Goal: Information Seeking & Learning: Learn about a topic

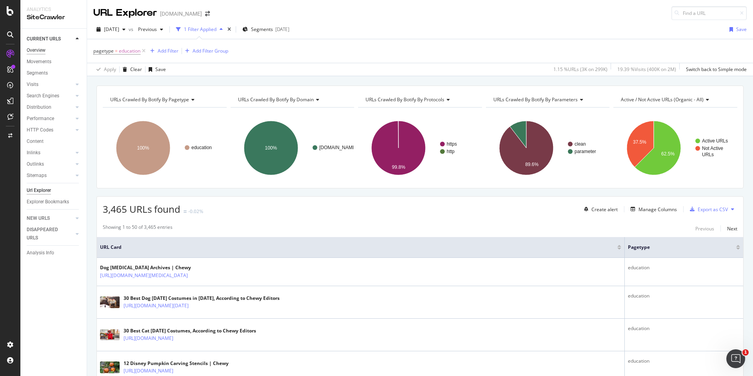
click at [31, 49] on div "Overview" at bounding box center [36, 50] width 19 height 8
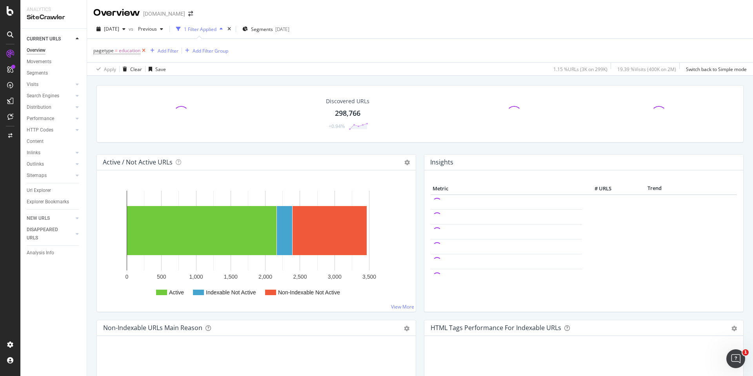
click at [143, 49] on icon at bounding box center [143, 51] width 7 height 8
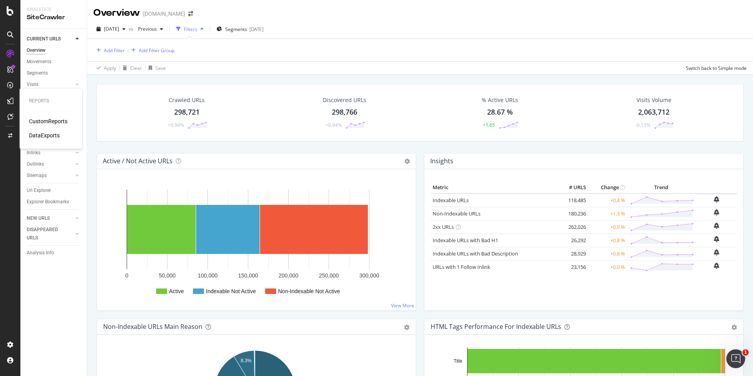
click at [43, 122] on div "CustomReports" at bounding box center [48, 121] width 38 height 8
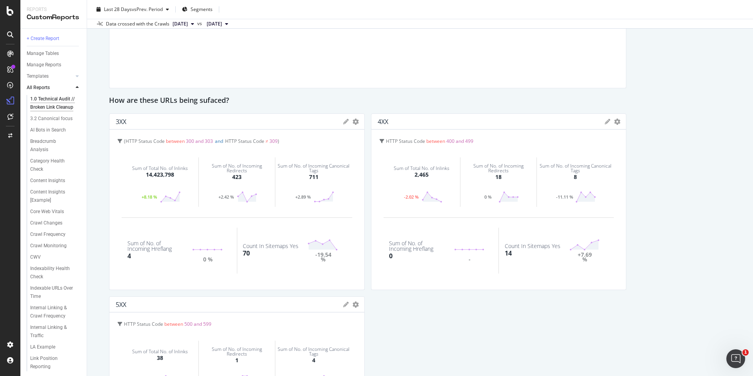
scroll to position [505, 0]
click at [426, 168] on div "Sum of Total No. of Inlinks" at bounding box center [422, 167] width 56 height 5
click at [424, 169] on div "Sum of Total No. of Inlinks" at bounding box center [422, 167] width 56 height 5
click at [421, 172] on div "2,465" at bounding box center [422, 174] width 14 height 8
click at [614, 122] on icon "gear" at bounding box center [617, 121] width 6 height 6
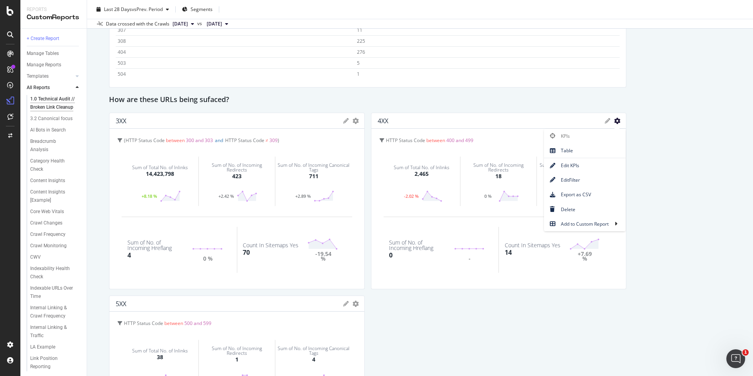
click at [614, 122] on icon "gear" at bounding box center [617, 121] width 6 height 6
click at [411, 169] on div "Sum of Total No. of Inlinks" at bounding box center [422, 167] width 56 height 5
click at [330, 90] on div "Technical Audit // Broken Link Cleanup A clean, technically sound website is cr…" at bounding box center [420, 340] width 622 height 1515
click at [152, 166] on div "Sum of Total No. of Inlinks" at bounding box center [160, 167] width 56 height 5
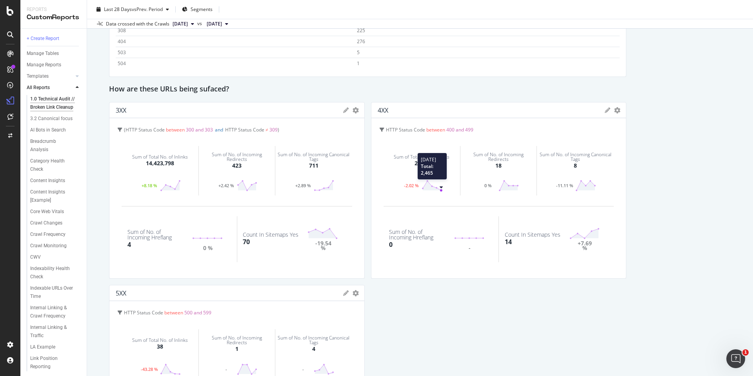
click at [440, 190] on circle at bounding box center [441, 190] width 2 height 2
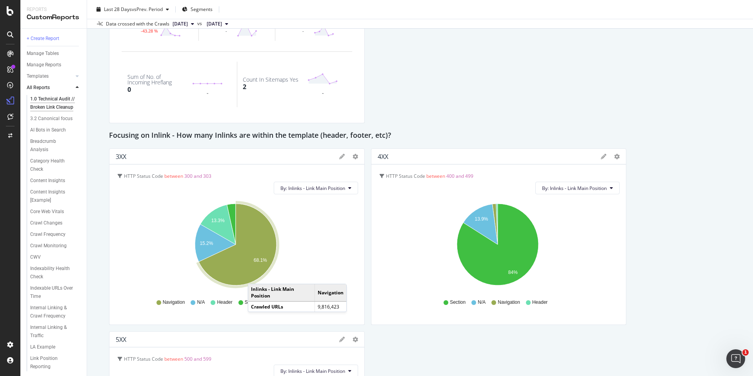
scroll to position [867, 0]
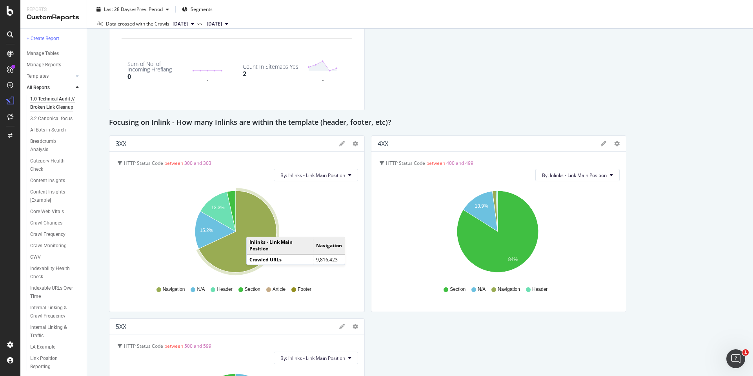
click at [254, 229] on icon "A chart." at bounding box center [238, 232] width 78 height 82
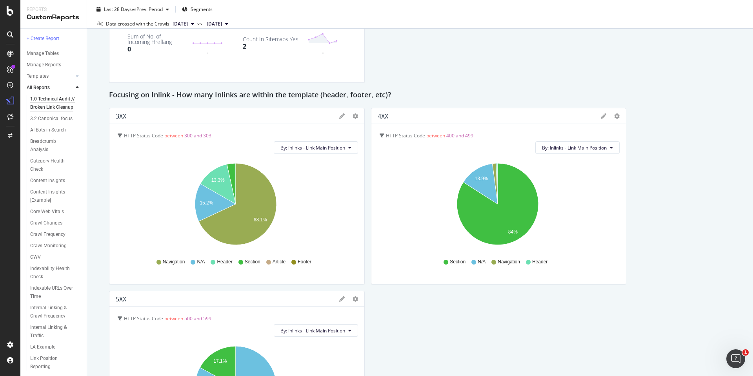
scroll to position [899, 0]
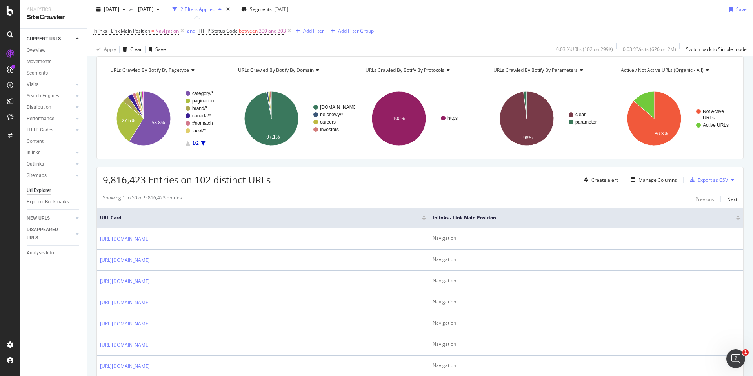
scroll to position [31, 0]
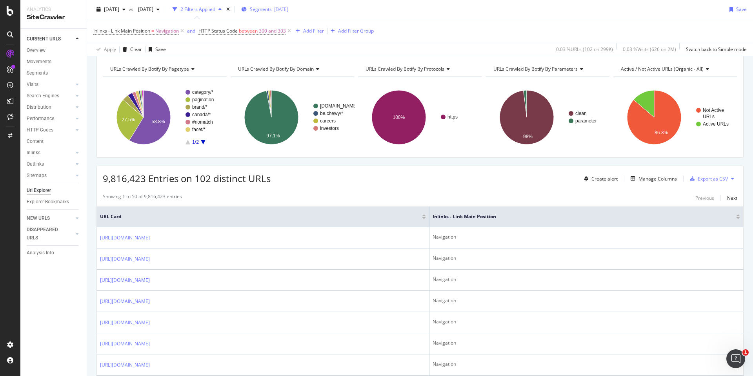
click at [291, 15] on button "Segments [DATE]" at bounding box center [264, 9] width 53 height 13
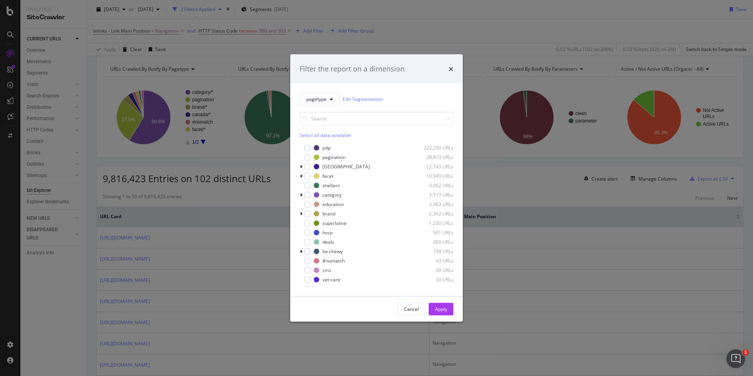
click at [452, 73] on div "times" at bounding box center [451, 69] width 5 height 10
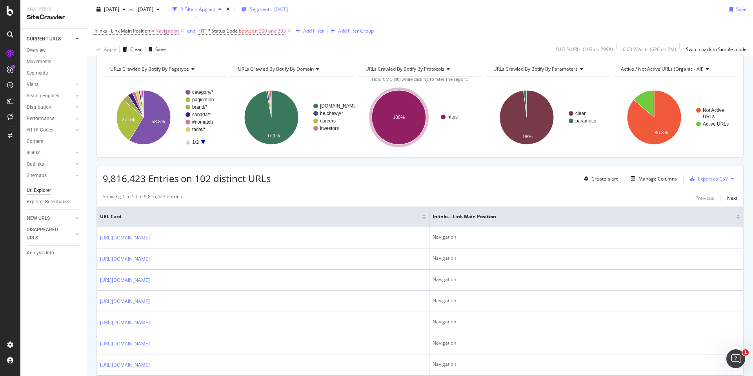
click at [288, 11] on div "[DATE]" at bounding box center [281, 9] width 14 height 7
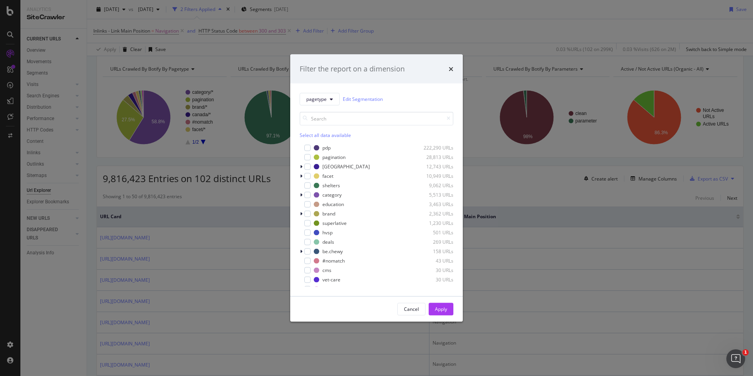
click at [307, 132] on div "Select all data available" at bounding box center [377, 134] width 154 height 7
click at [448, 307] on button "Apply" at bounding box center [441, 308] width 25 height 13
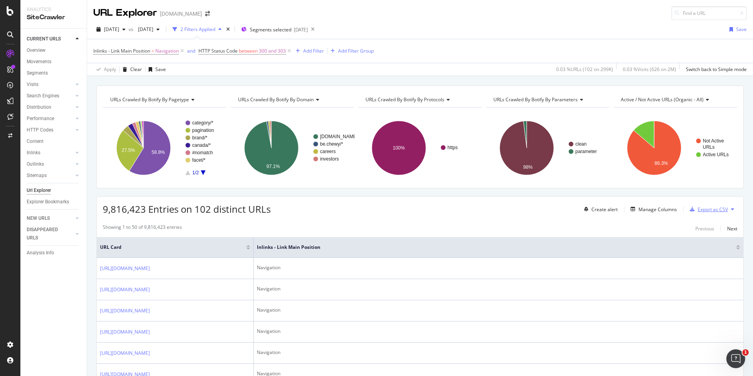
click at [704, 209] on div "Export as CSV" at bounding box center [713, 209] width 30 height 7
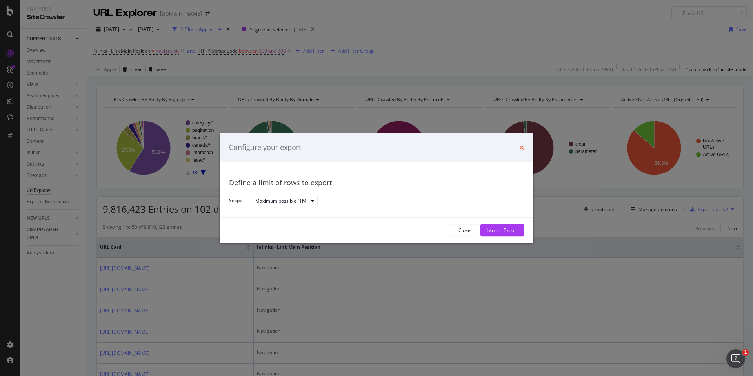
click at [522, 147] on icon "times" at bounding box center [521, 147] width 5 height 6
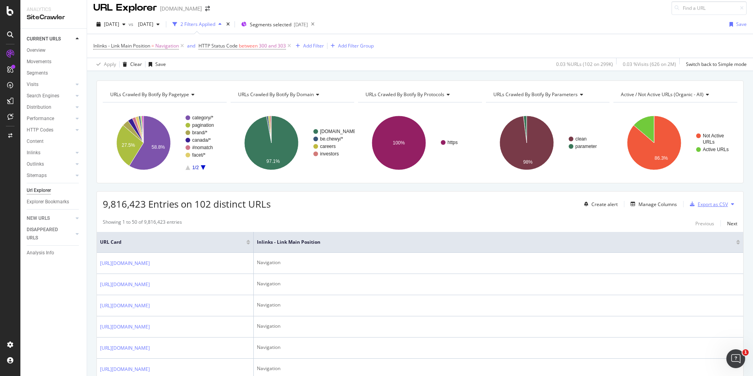
scroll to position [7, 0]
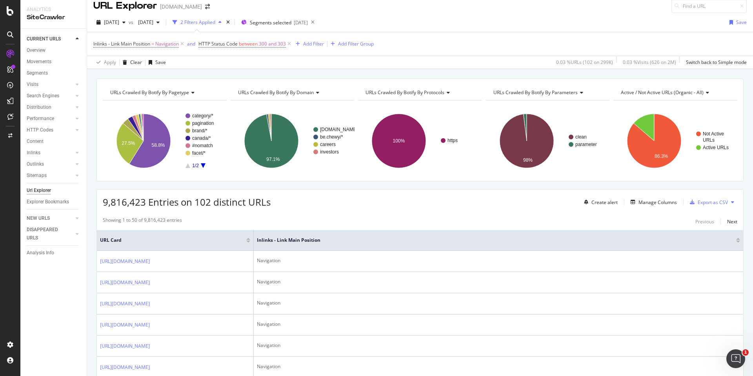
click at [0, 0] on icon at bounding box center [0, 0] width 0 height 0
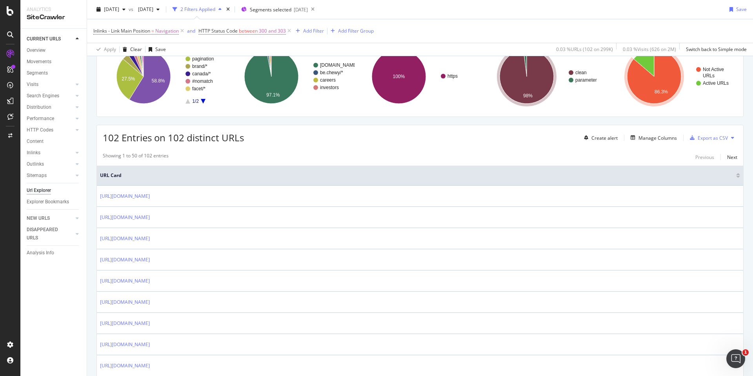
scroll to position [72, 0]
click at [711, 135] on div "Export as CSV" at bounding box center [713, 137] width 30 height 7
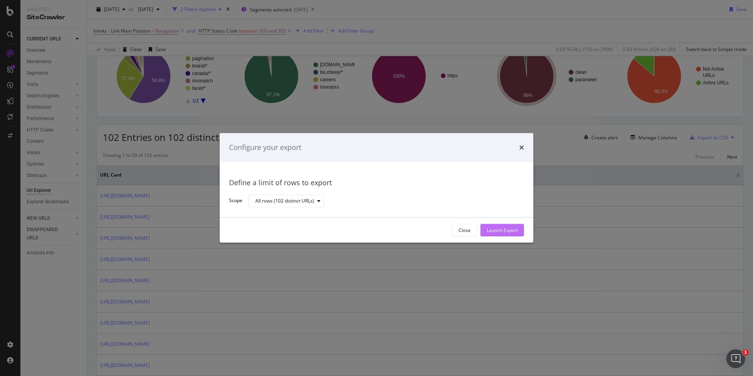
click at [511, 231] on div "Launch Export" at bounding box center [502, 230] width 31 height 7
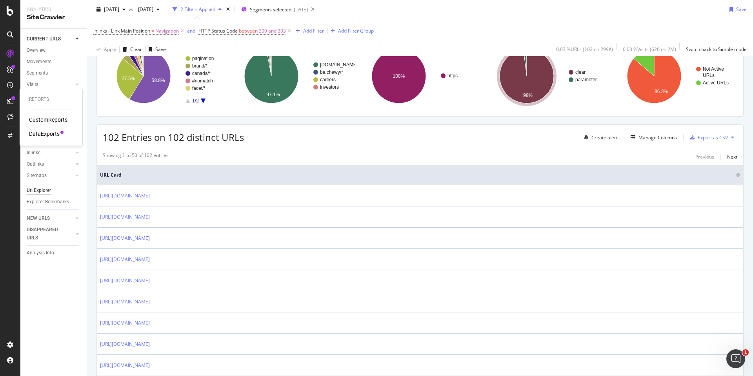
click at [49, 132] on div "DataExports" at bounding box center [44, 134] width 31 height 8
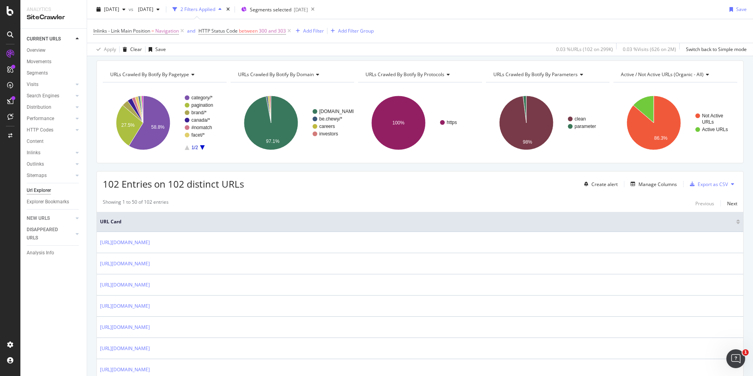
scroll to position [0, 0]
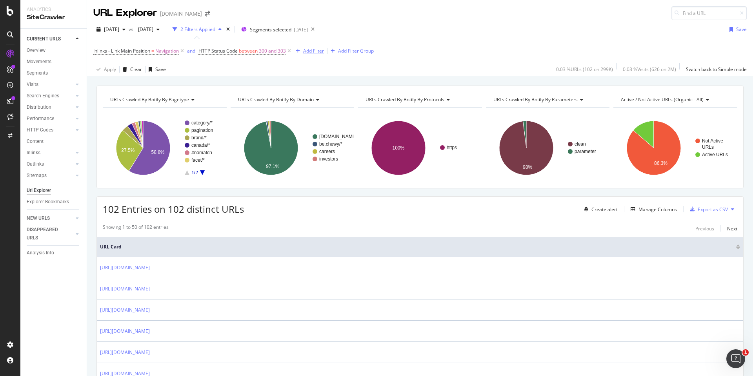
click at [319, 50] on div "Add Filter" at bounding box center [313, 50] width 21 height 7
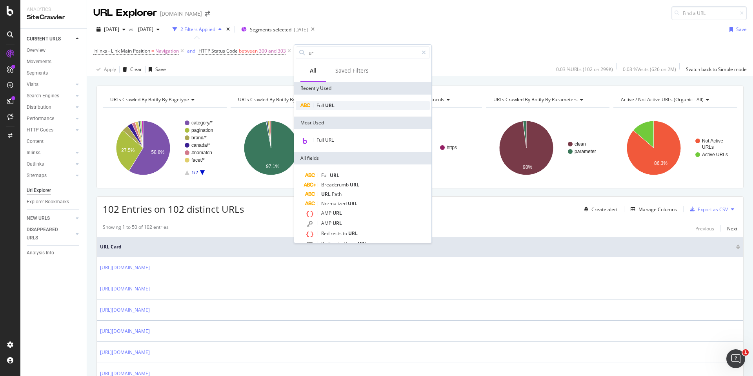
type input "url"
click at [348, 107] on div "Full URL" at bounding box center [363, 105] width 134 height 9
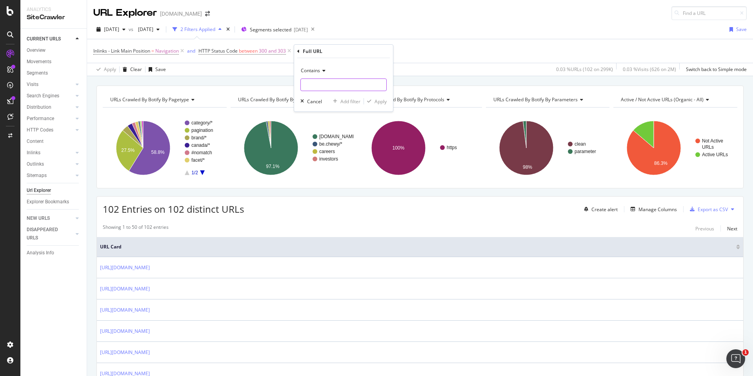
click at [340, 86] on input "text" at bounding box center [344, 84] width 86 height 13
paste input "https://www.chewy.com/b/unscented-cat-litter_c10661_p2"
type input "https://www.chewy.com/b/unscented-cat-litter_c10661_p2"
click at [385, 102] on div "Apply" at bounding box center [381, 101] width 12 height 7
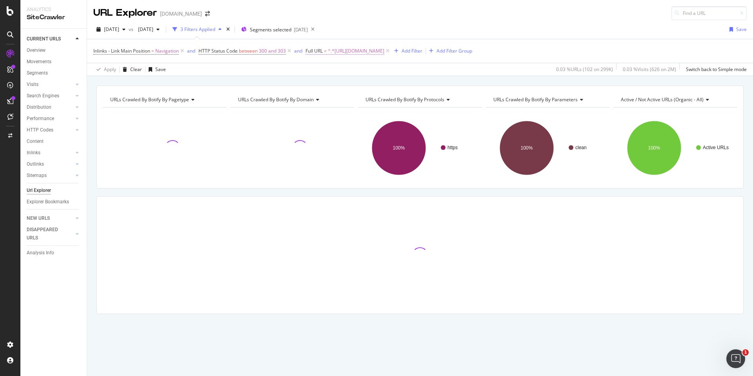
click at [384, 51] on span "^.*https://www.chewy.com/b/unscented-cat-litter_c10661_p2.*$" at bounding box center [356, 51] width 56 height 11
click at [359, 86] on input "https://www.chewy.com/b/unscented-cat-litter_c10661_p2" at bounding box center [351, 83] width 74 height 13
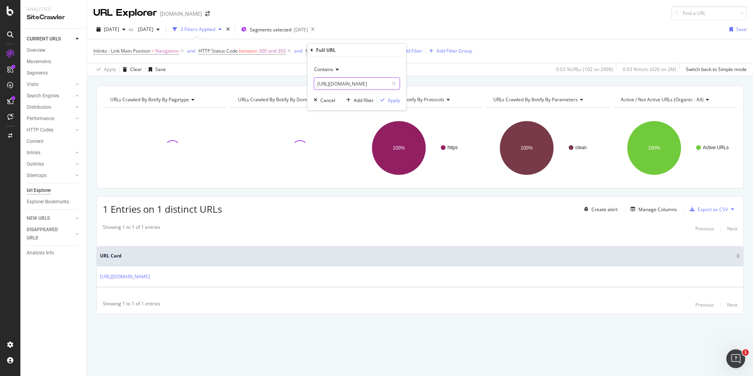
click at [359, 86] on input "https://www.chewy.com/b/unscented-cat-litter_c10661_p2" at bounding box center [351, 83] width 74 height 13
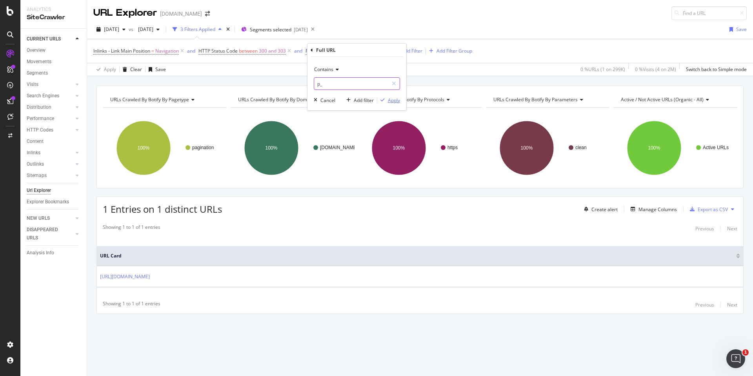
type input "p_"
click at [393, 103] on div "Apply" at bounding box center [394, 100] width 12 height 7
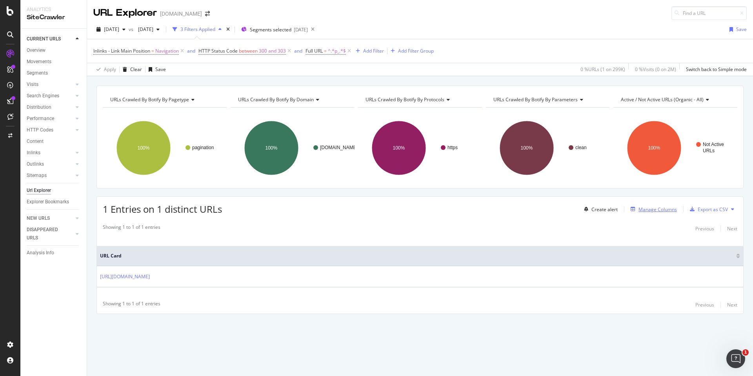
click at [657, 210] on div "Manage Columns" at bounding box center [658, 209] width 38 height 7
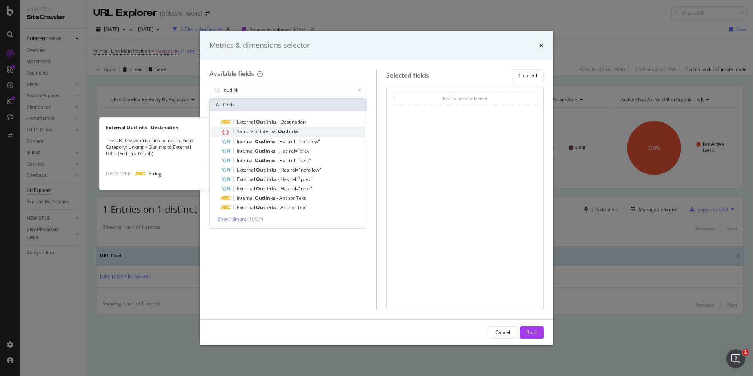
type input "outlink"
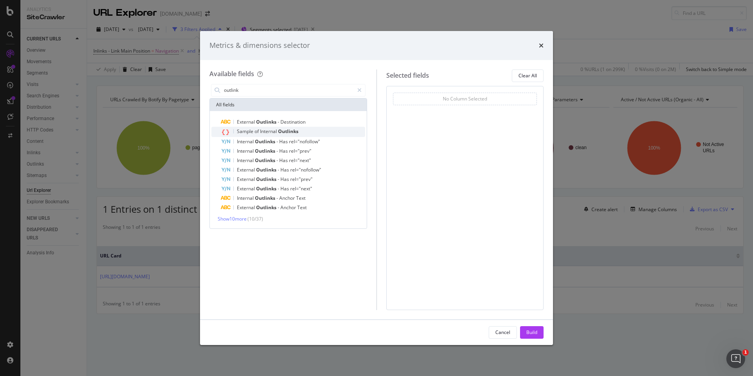
click at [295, 129] on span "Outlinks" at bounding box center [288, 131] width 20 height 7
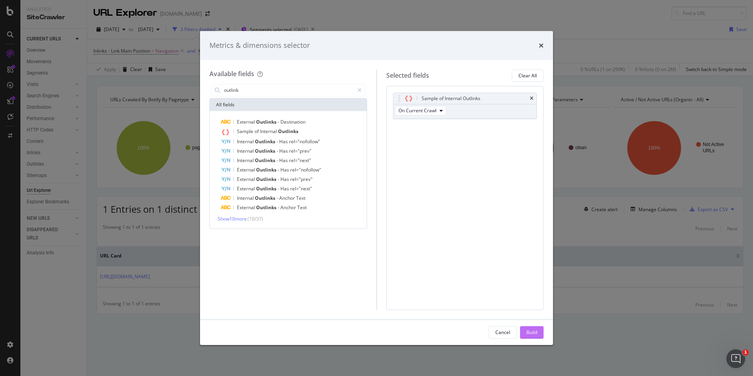
click at [531, 331] on div "Build" at bounding box center [531, 332] width 11 height 7
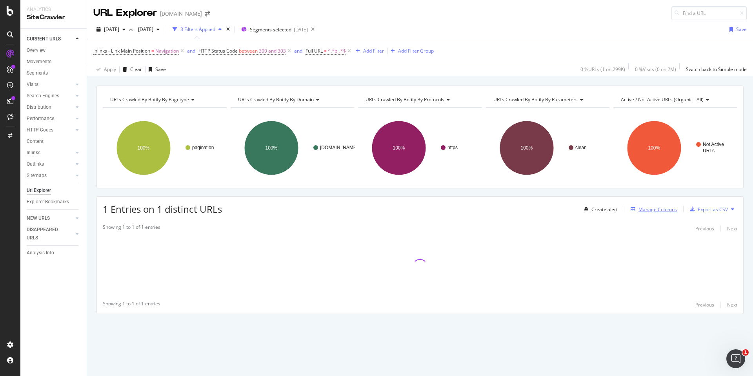
click at [657, 209] on div "Manage Columns" at bounding box center [658, 209] width 38 height 7
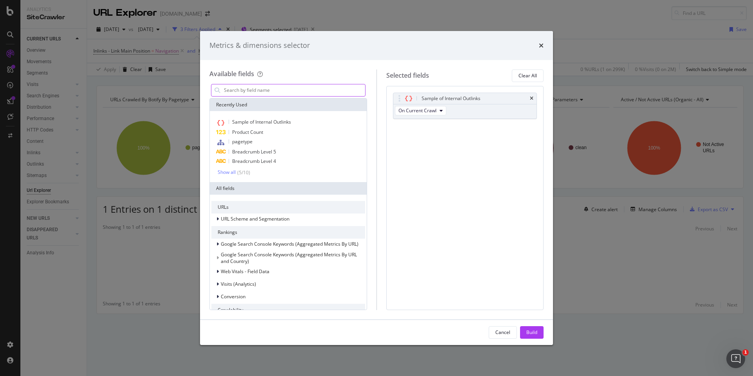
click at [319, 88] on input "modal" at bounding box center [294, 90] width 142 height 12
click at [543, 44] on icon "times" at bounding box center [541, 45] width 5 height 6
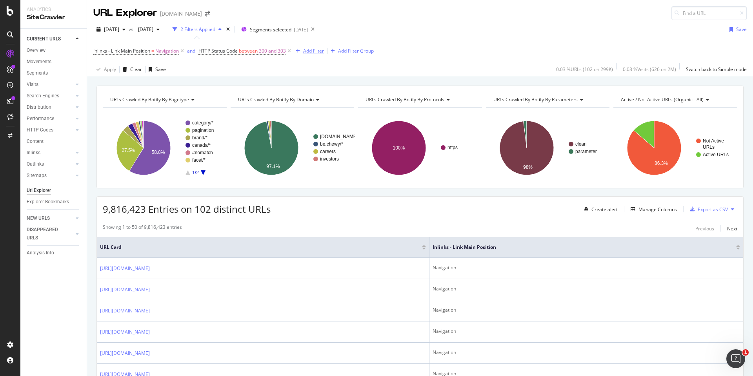
click at [320, 49] on div "Add Filter" at bounding box center [313, 50] width 21 height 7
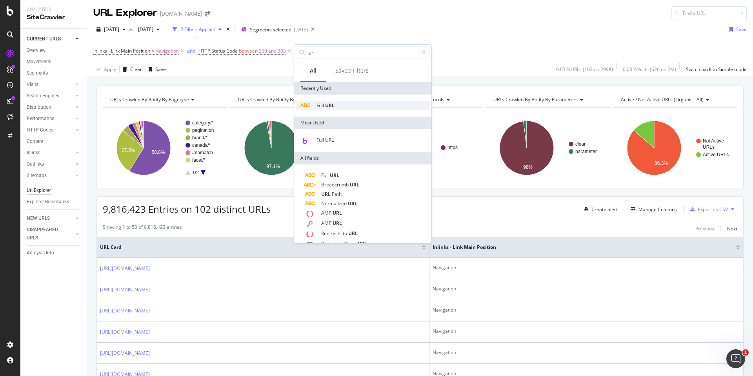
click at [337, 106] on div "Full URL" at bounding box center [363, 105] width 134 height 9
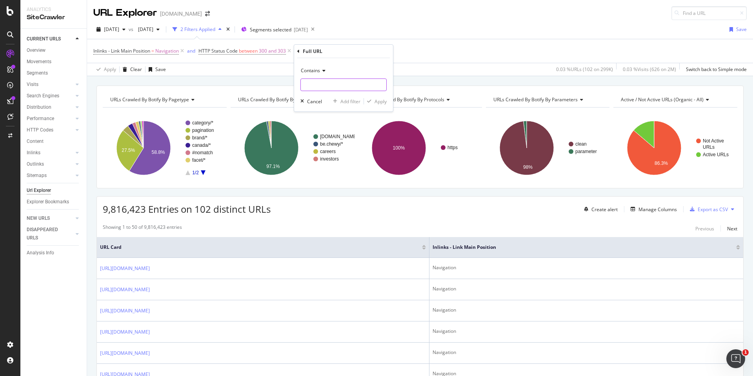
click at [345, 88] on input "text" at bounding box center [344, 84] width 86 height 13
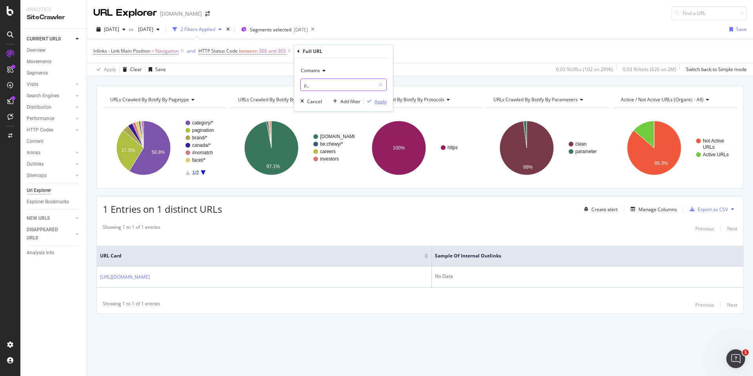
type input "p_"
click at [381, 99] on div "Apply" at bounding box center [381, 101] width 12 height 7
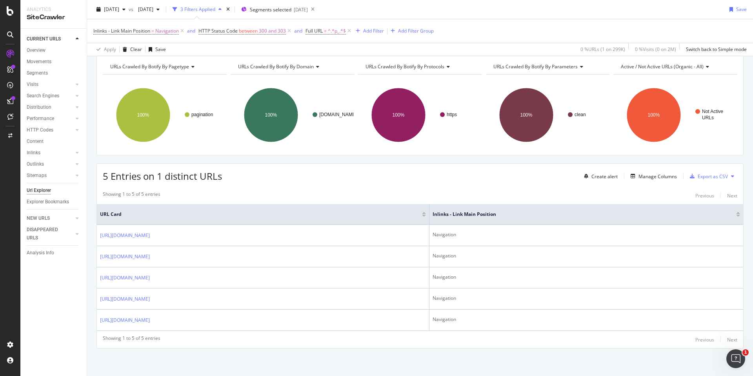
scroll to position [33, 0]
drag, startPoint x: 200, startPoint y: 234, endPoint x: 629, endPoint y: 15, distance: 481.4
click at [0, 0] on div "Analytics SiteCrawler CURRENT URLS Overview Movements Segments Visits Analysis …" at bounding box center [376, 188] width 753 height 376
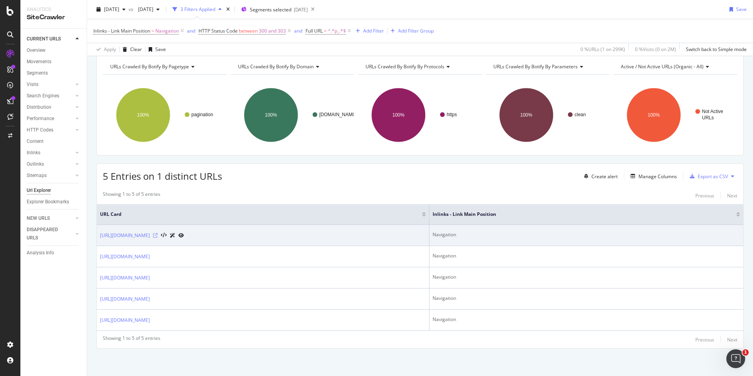
click at [158, 235] on icon at bounding box center [155, 235] width 5 height 5
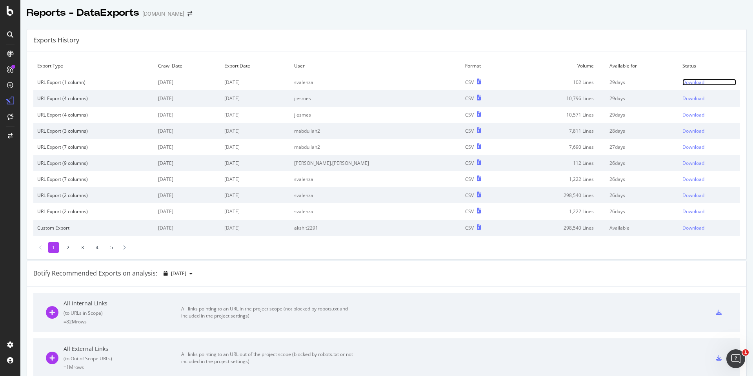
click at [683, 79] on div "Download" at bounding box center [694, 82] width 22 height 7
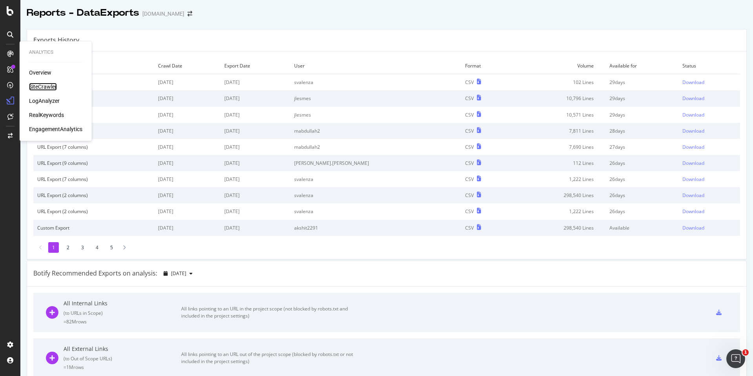
click at [38, 88] on div "SiteCrawler" at bounding box center [43, 87] width 28 height 8
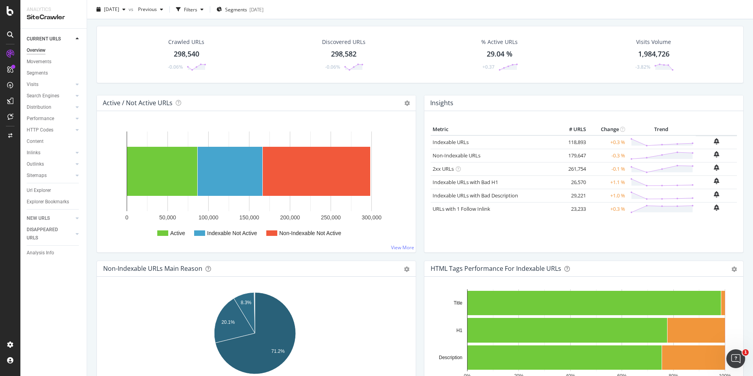
scroll to position [23, 0]
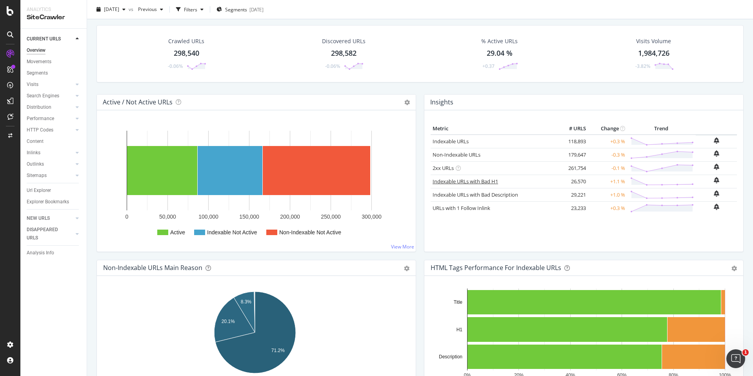
click at [471, 183] on link "Indexable URLs with Bad H1" at bounding box center [466, 181] width 66 height 7
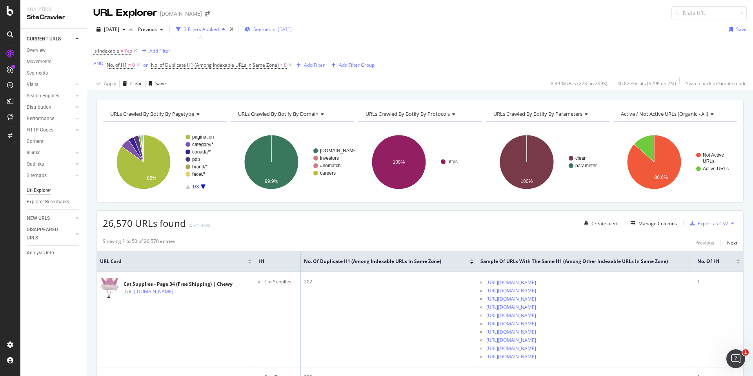
click at [275, 28] on span "Segments" at bounding box center [264, 29] width 22 height 7
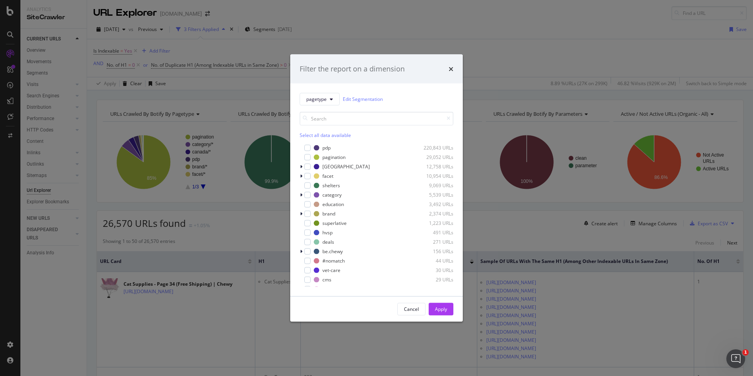
click at [313, 136] on div "Select all data available" at bounding box center [377, 134] width 154 height 7
click at [306, 154] on div "modal" at bounding box center [307, 157] width 6 height 6
click at [444, 308] on div "Apply" at bounding box center [441, 309] width 12 height 7
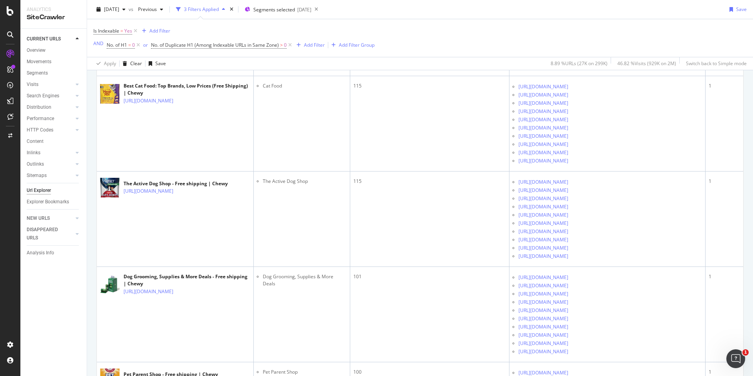
scroll to position [4236, 0]
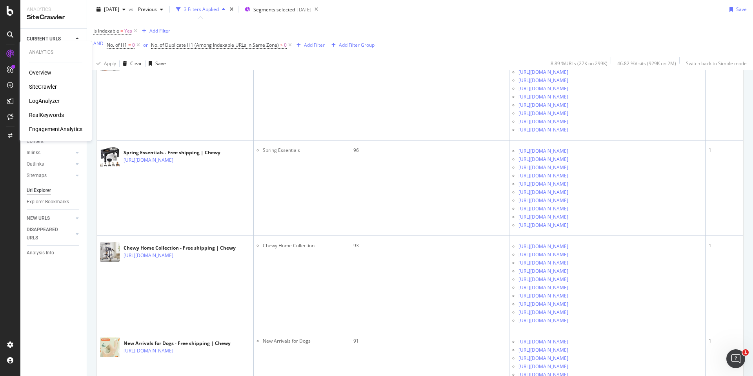
click at [39, 73] on div "Overview" at bounding box center [40, 73] width 22 height 8
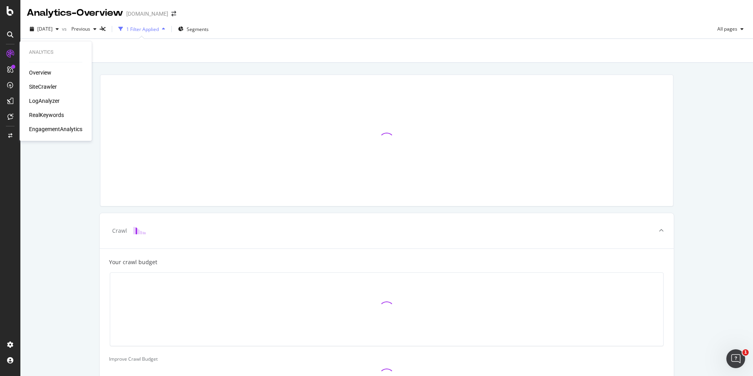
click at [43, 87] on div "SiteCrawler" at bounding box center [43, 87] width 28 height 8
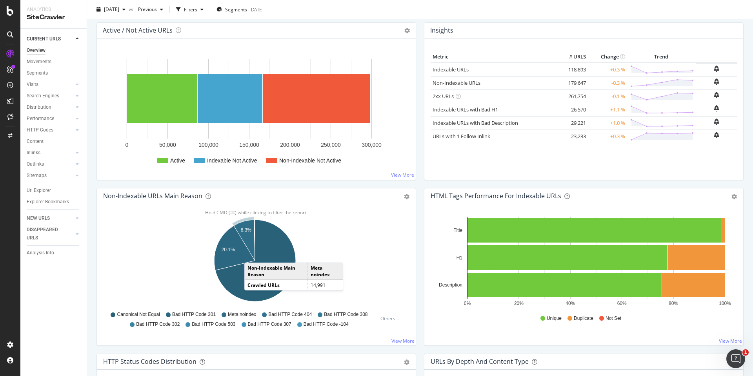
scroll to position [98, 0]
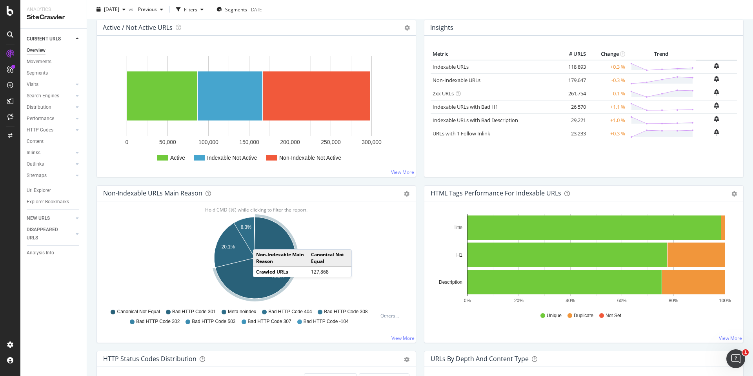
click at [261, 241] on icon "A chart." at bounding box center [255, 258] width 80 height 82
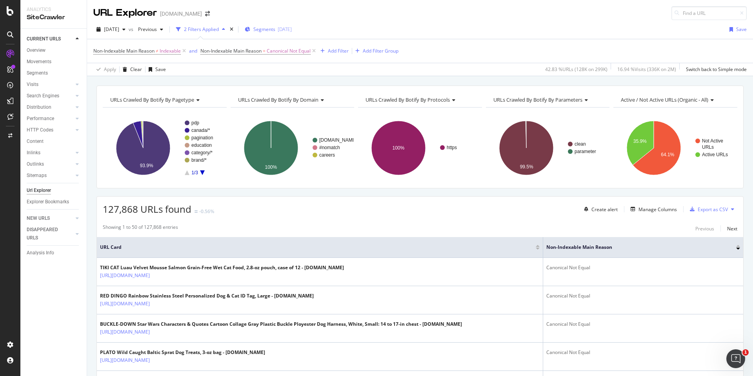
click at [292, 28] on div "[DATE]" at bounding box center [285, 29] width 14 height 7
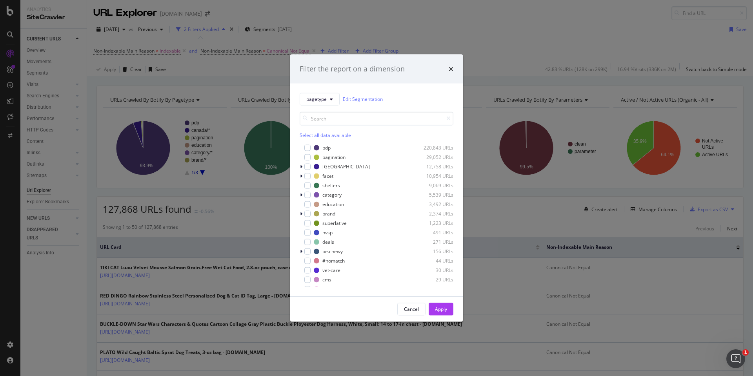
click at [310, 136] on div "Select all data available" at bounding box center [377, 134] width 154 height 7
click at [307, 147] on icon "modal" at bounding box center [308, 148] width 4 height 4
click at [447, 310] on div "Apply" at bounding box center [441, 309] width 12 height 7
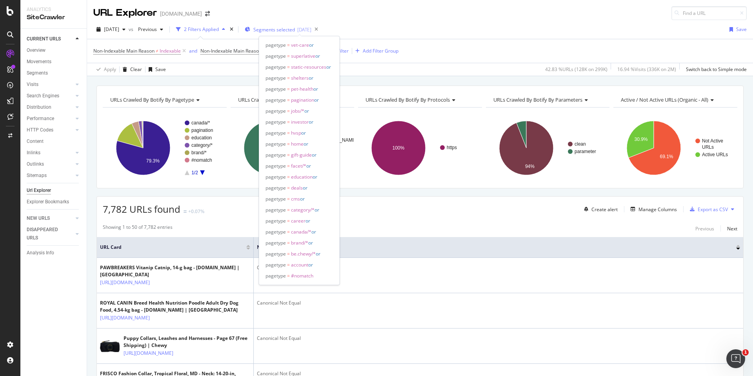
click at [311, 32] on div "[DATE]" at bounding box center [304, 29] width 14 height 7
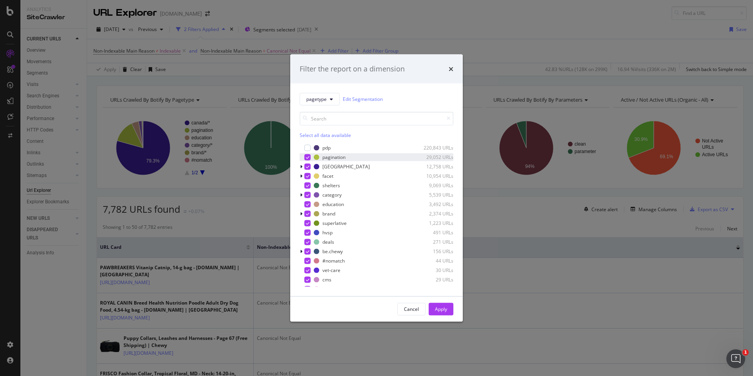
click at [309, 158] on div "modal" at bounding box center [307, 157] width 6 height 6
click at [309, 163] on div "canada 12,758 URLs" at bounding box center [377, 166] width 154 height 8
click at [306, 168] on div "modal" at bounding box center [307, 166] width 6 height 6
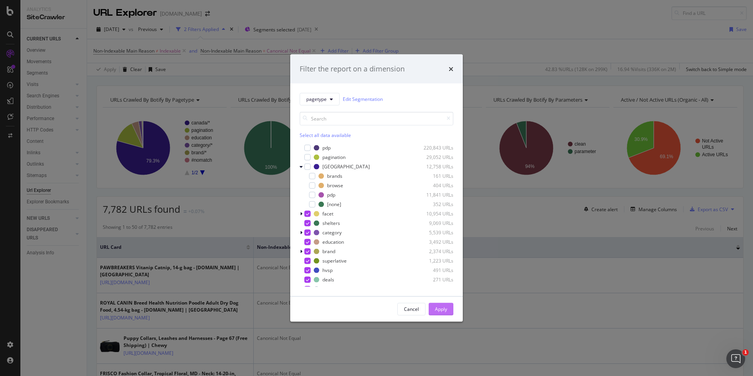
click at [438, 306] on div "Apply" at bounding box center [441, 309] width 12 height 7
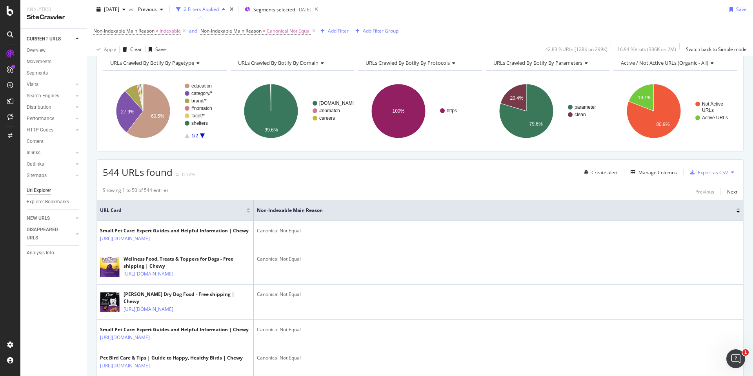
scroll to position [66, 0]
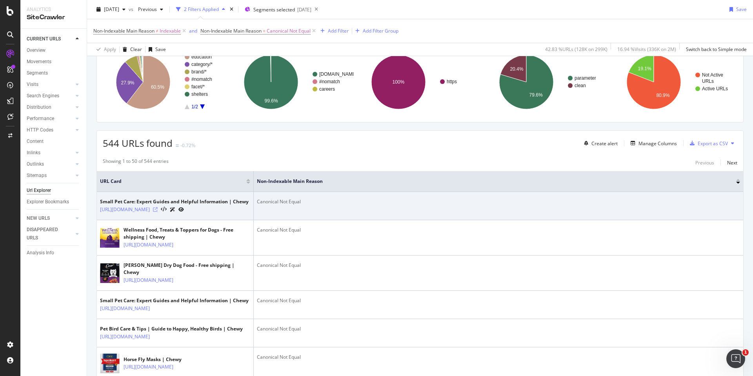
click at [158, 209] on icon at bounding box center [155, 209] width 5 height 5
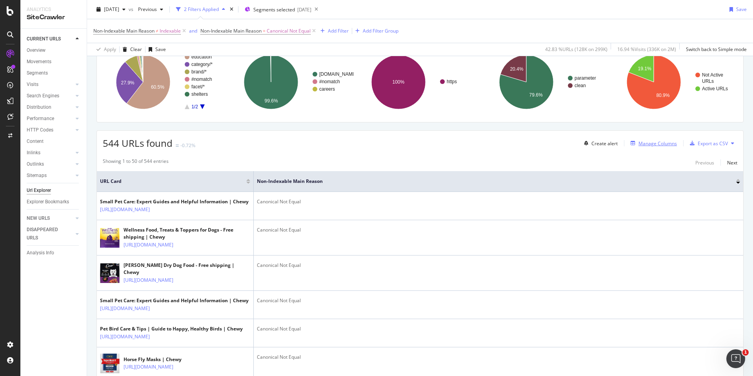
click at [654, 141] on div "Manage Columns" at bounding box center [658, 143] width 38 height 7
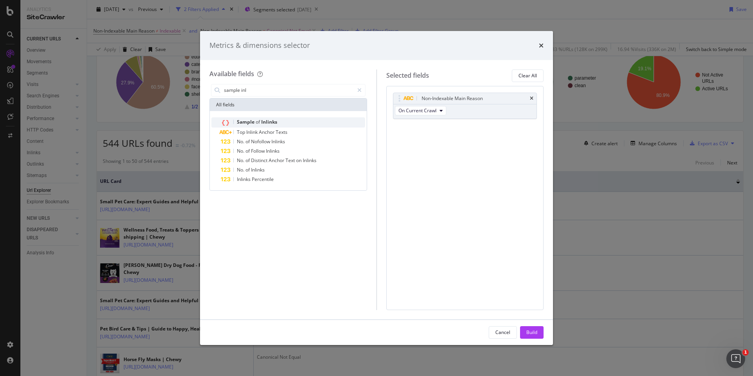
type input "sample inl"
click at [293, 123] on div "Sample of Inlinks" at bounding box center [293, 122] width 144 height 10
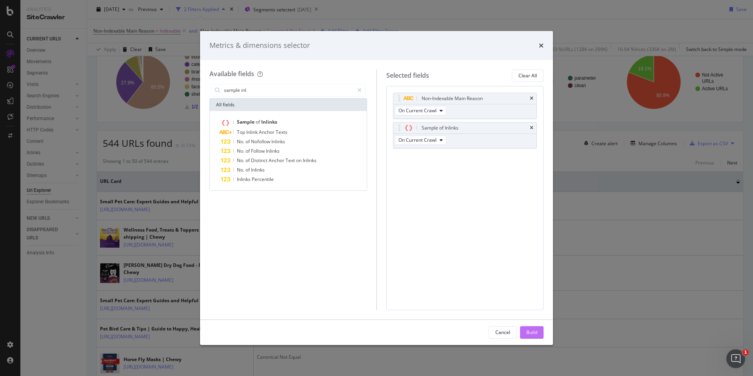
click at [530, 333] on div "Build" at bounding box center [531, 332] width 11 height 7
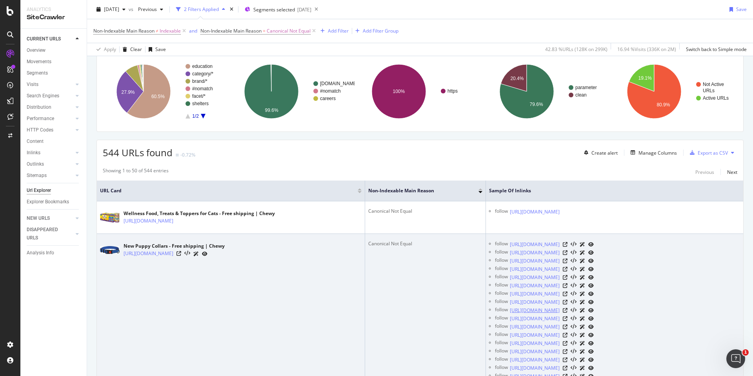
scroll to position [92, 0]
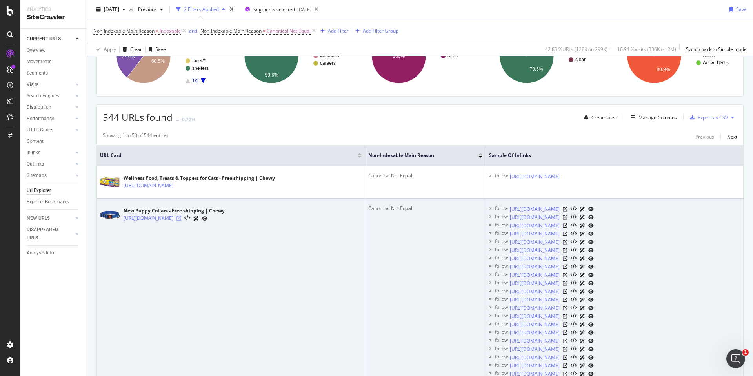
click at [181, 217] on icon at bounding box center [179, 218] width 5 height 5
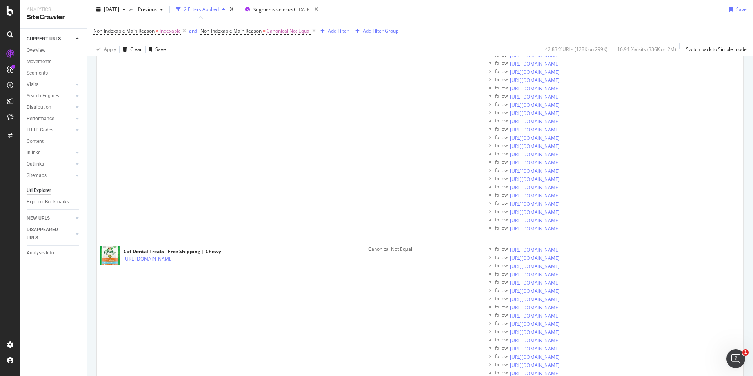
scroll to position [615, 0]
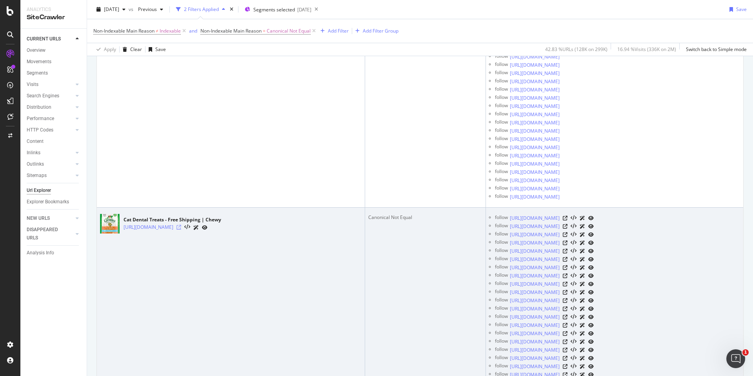
click at [181, 229] on icon at bounding box center [179, 227] width 5 height 5
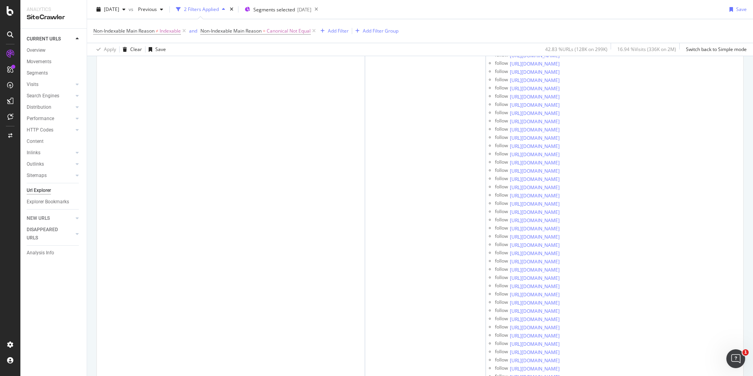
scroll to position [0, 0]
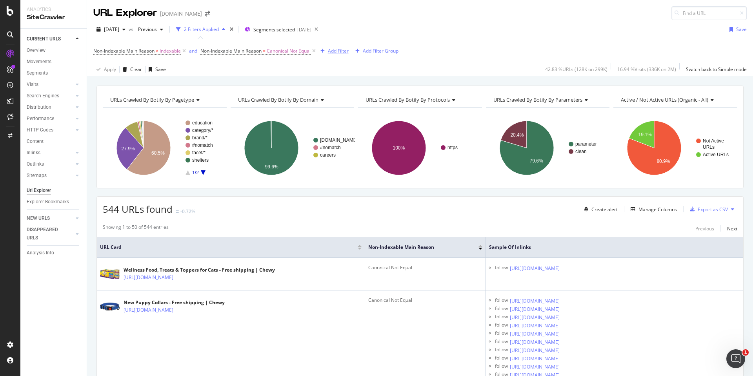
click at [340, 52] on div "Add Filter" at bounding box center [338, 50] width 21 height 7
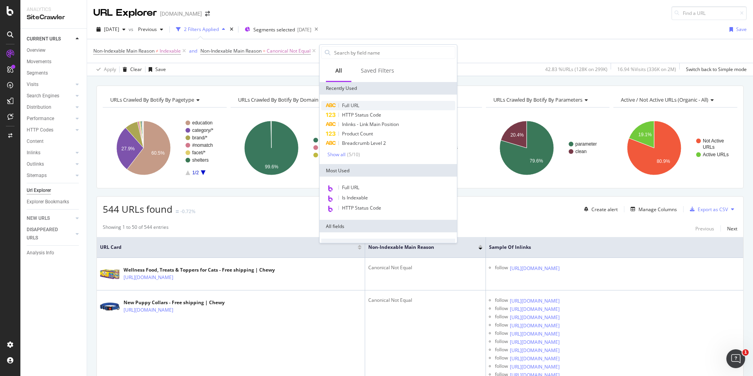
click at [350, 101] on div "Full URL" at bounding box center [388, 105] width 134 height 9
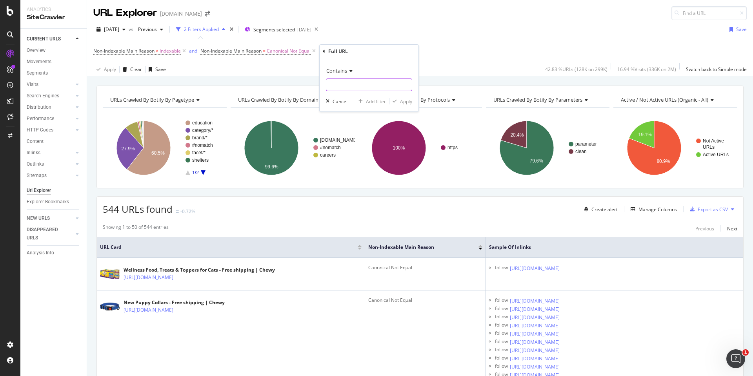
click at [371, 88] on input "text" at bounding box center [369, 84] width 86 height 13
type input "page="
click at [406, 100] on div "Apply" at bounding box center [406, 101] width 12 height 7
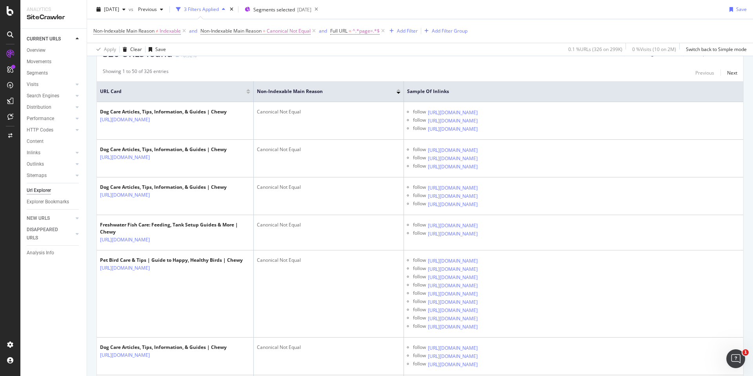
scroll to position [157, 0]
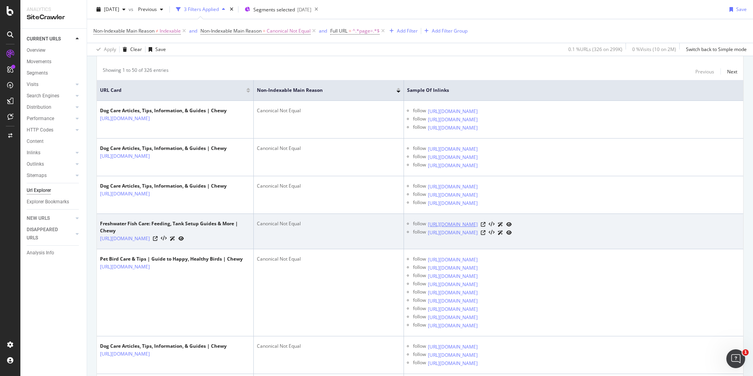
click at [446, 224] on link "[URL][DOMAIN_NAME]" at bounding box center [453, 224] width 50 height 8
click at [486, 223] on icon at bounding box center [483, 224] width 5 height 5
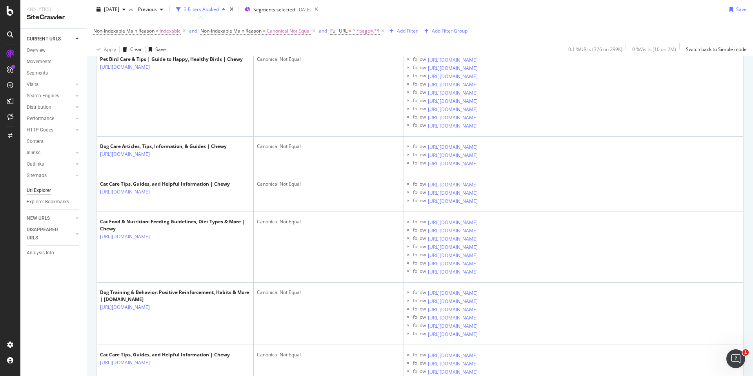
scroll to position [0, 0]
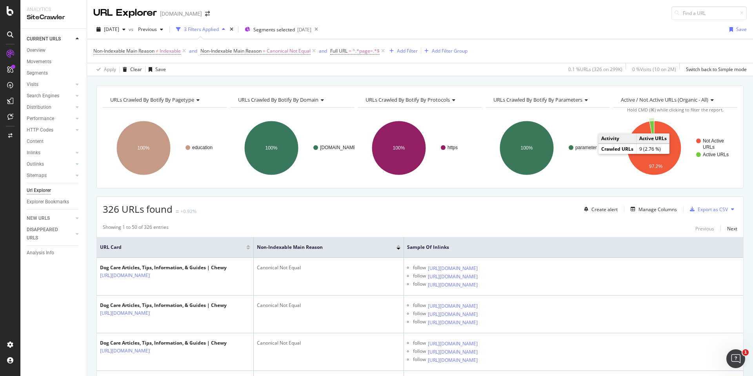
click at [650, 126] on icon "A chart." at bounding box center [652, 134] width 5 height 27
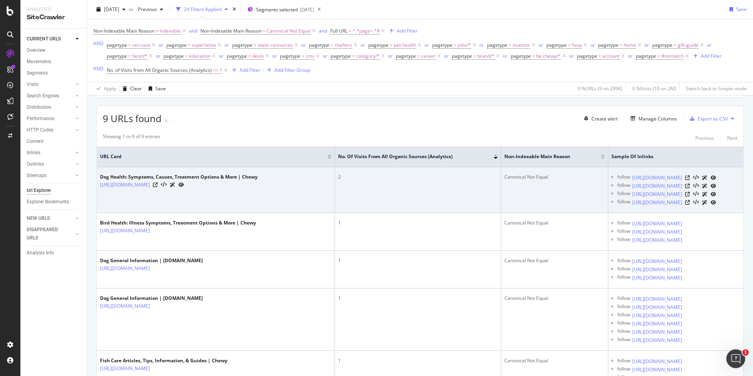
scroll to position [132, 0]
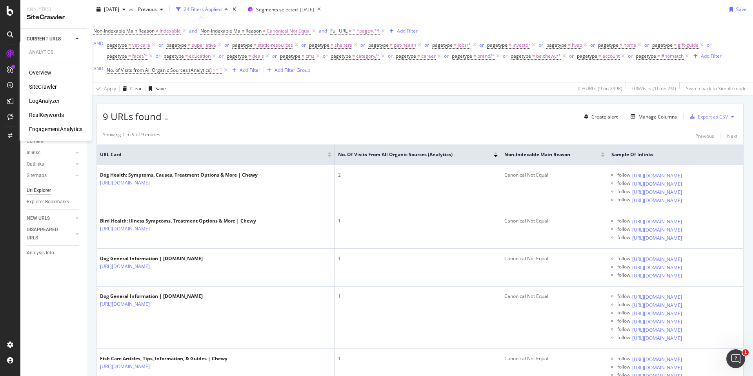
click at [38, 84] on div "SiteCrawler" at bounding box center [43, 87] width 28 height 8
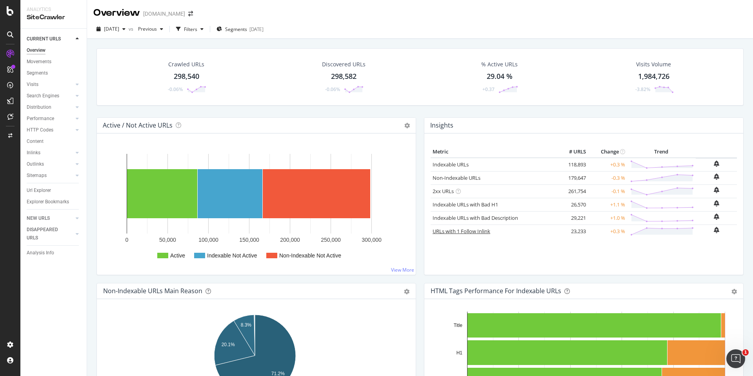
click at [484, 229] on link "URLs with 1 Follow Inlink" at bounding box center [462, 231] width 58 height 7
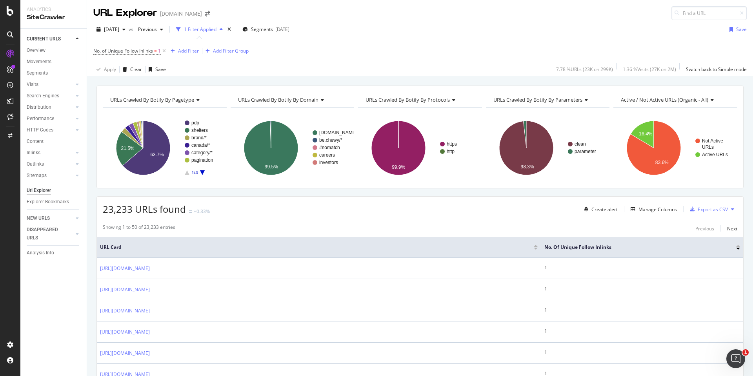
scroll to position [18, 0]
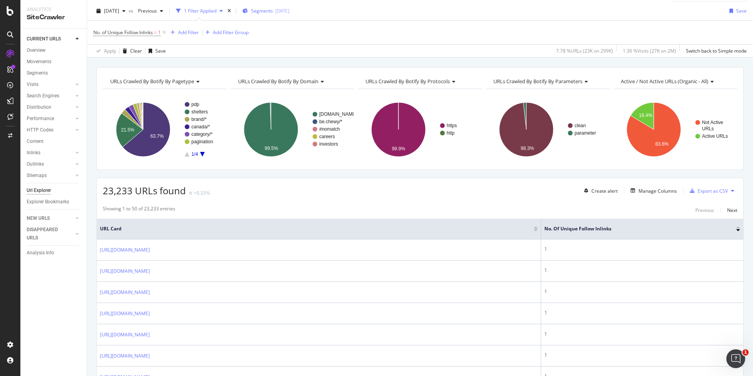
click at [273, 12] on span "Segments" at bounding box center [262, 10] width 22 height 7
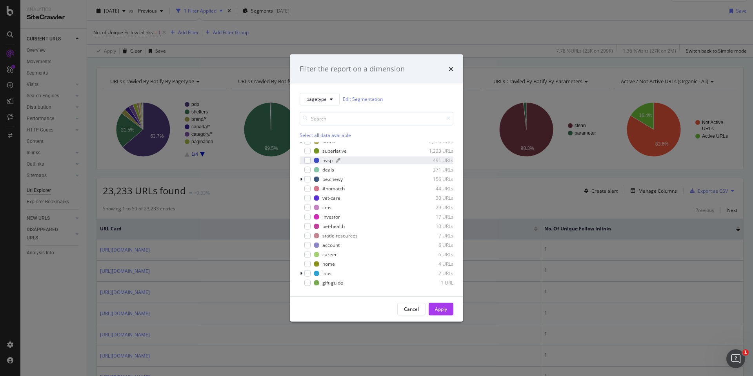
scroll to position [0, 0]
click at [326, 133] on div "Select all data available" at bounding box center [377, 134] width 154 height 7
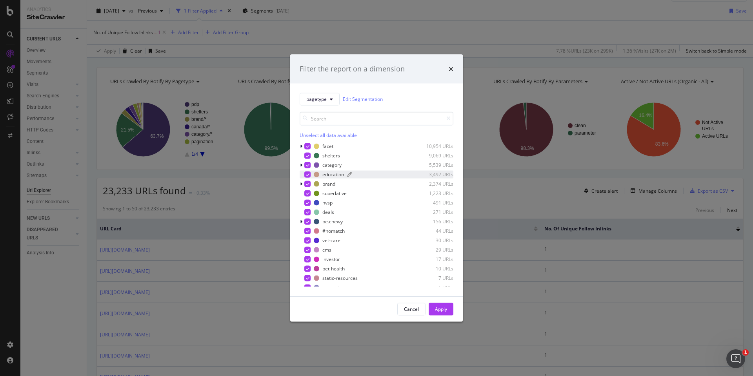
scroll to position [44, 0]
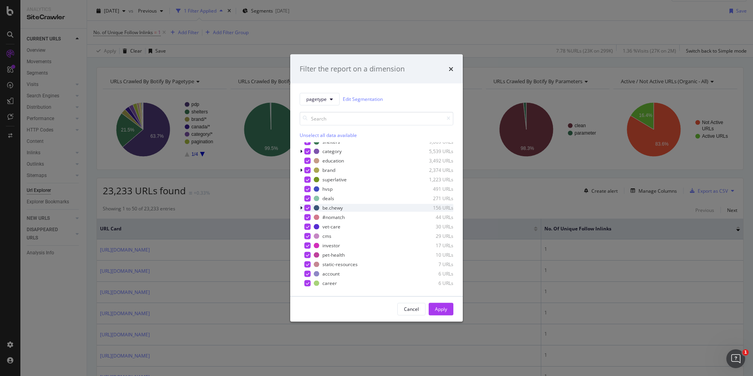
click at [309, 209] on div "modal" at bounding box center [307, 207] width 6 height 6
click at [438, 307] on div "Apply" at bounding box center [441, 309] width 12 height 7
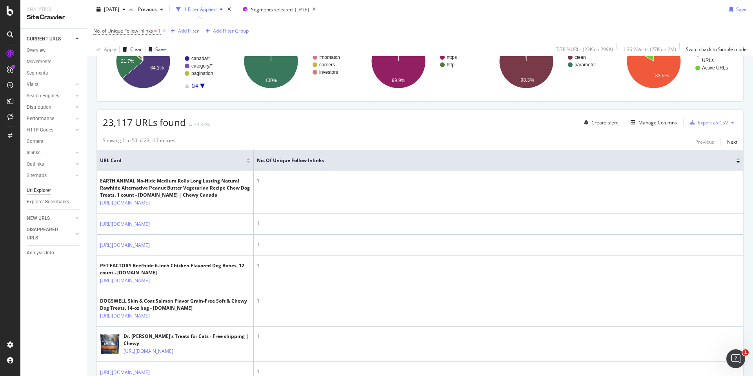
scroll to position [95, 0]
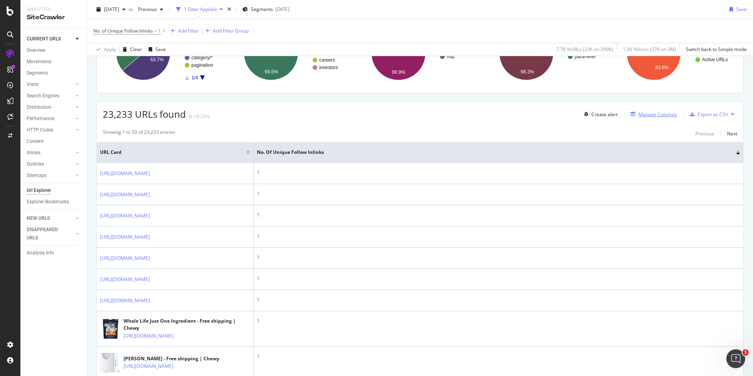
click at [661, 115] on div "Manage Columns" at bounding box center [658, 114] width 38 height 7
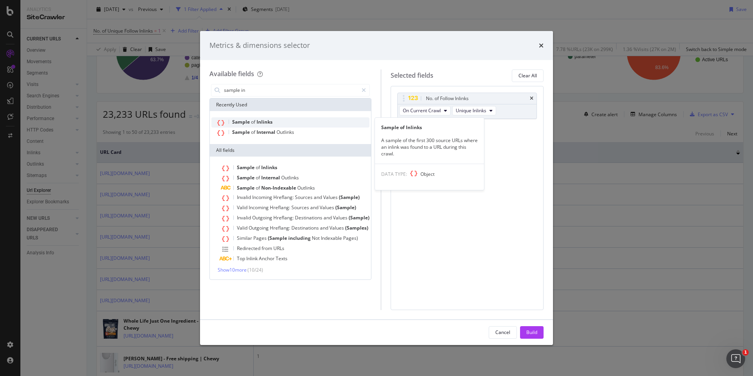
type input "sample in"
click at [313, 120] on div "Sample of Inlinks" at bounding box center [290, 122] width 158 height 10
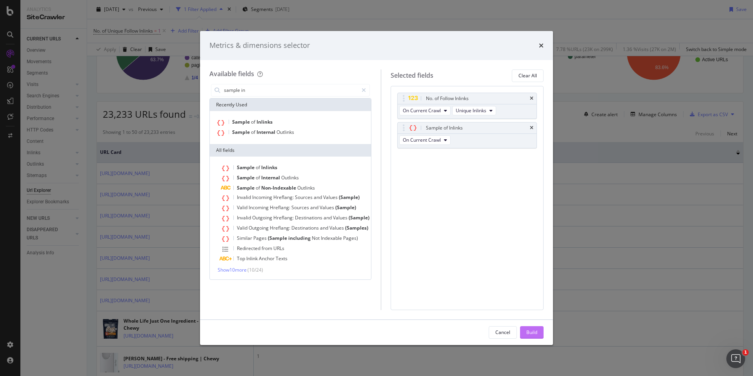
click at [533, 333] on div "Build" at bounding box center [531, 332] width 11 height 7
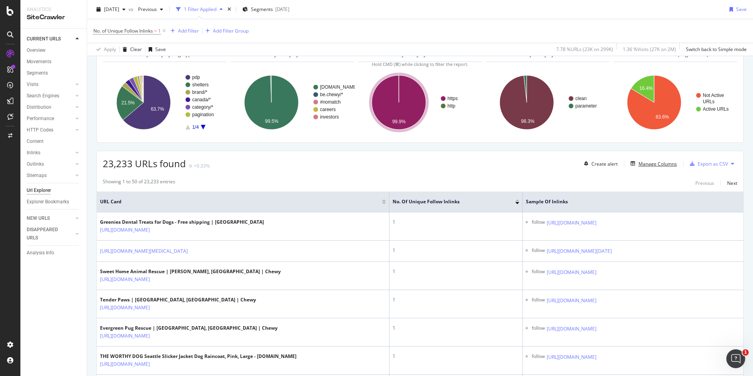
scroll to position [46, 0]
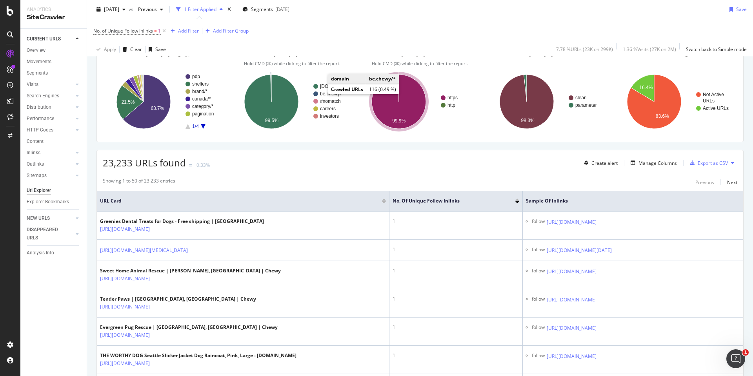
click at [324, 95] on text "be.chewy/*" at bounding box center [331, 93] width 23 height 5
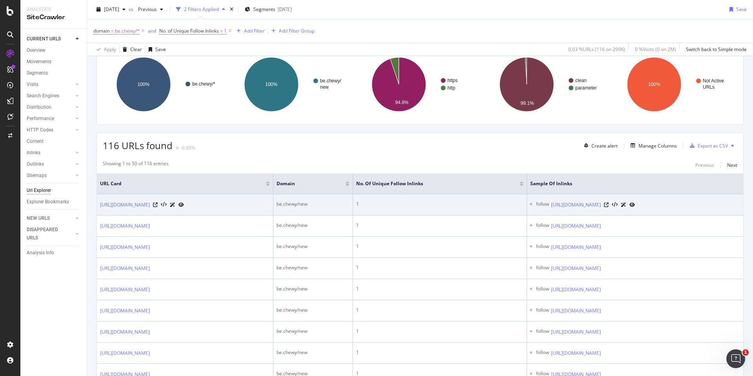
scroll to position [64, 0]
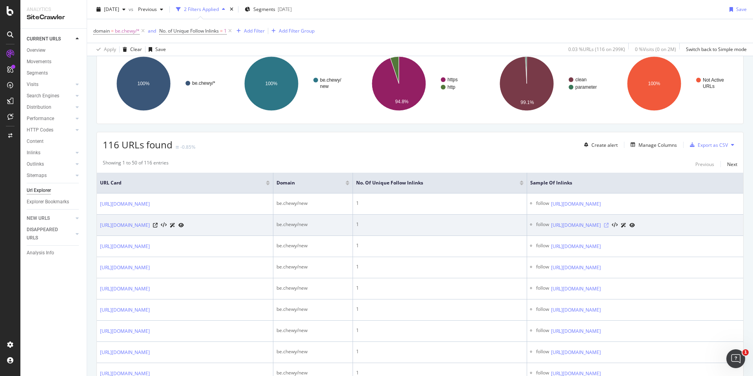
click at [609, 226] on icon at bounding box center [606, 225] width 5 height 5
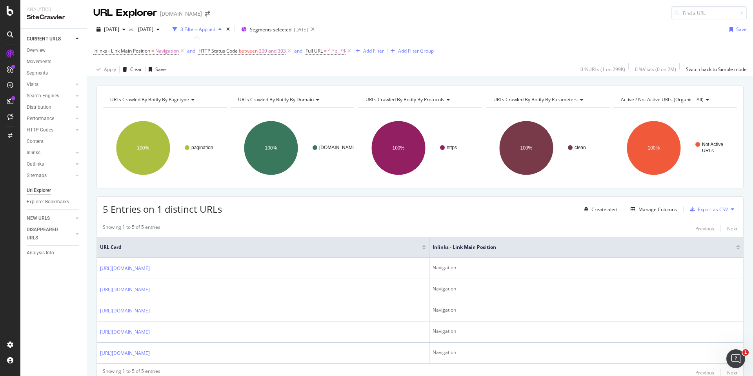
scroll to position [33, 0]
